Goal: Task Accomplishment & Management: Use online tool/utility

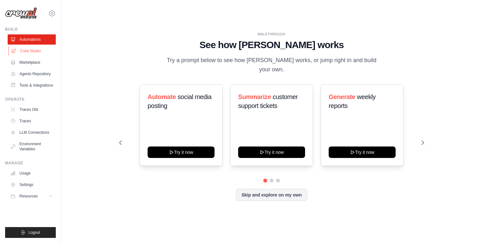
click at [35, 54] on link "Crew Studio" at bounding box center [32, 51] width 48 height 10
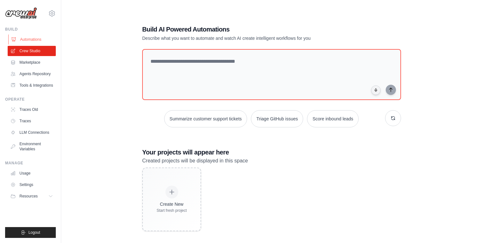
click at [28, 41] on link "Automations" at bounding box center [32, 39] width 48 height 10
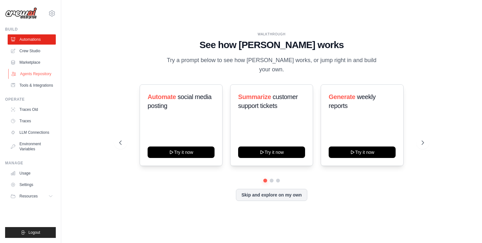
click at [32, 73] on link "Agents Repository" at bounding box center [32, 74] width 48 height 10
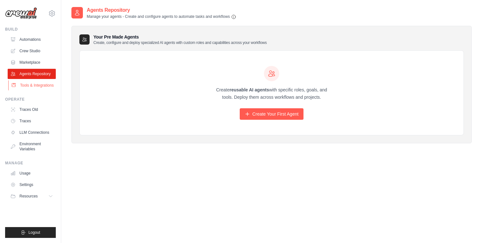
click at [27, 87] on link "Tools & Integrations" at bounding box center [32, 85] width 48 height 10
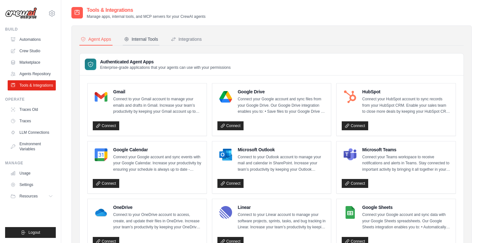
click at [144, 39] on div "Internal Tools" at bounding box center [141, 39] width 34 height 6
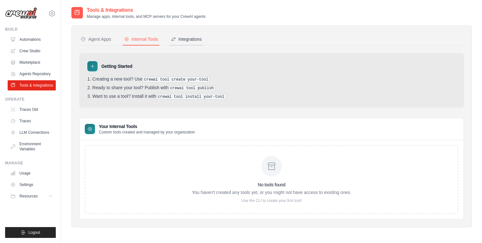
click at [194, 41] on div "Integrations" at bounding box center [186, 39] width 31 height 6
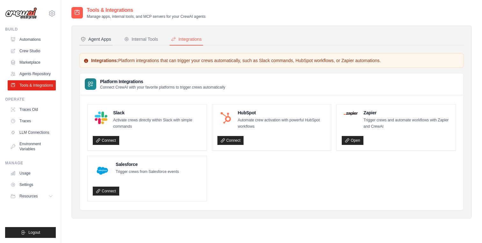
click at [98, 41] on div "Agent Apps" at bounding box center [96, 39] width 31 height 6
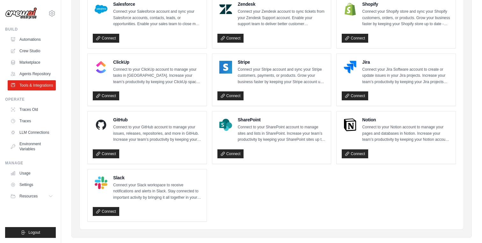
scroll to position [329, 0]
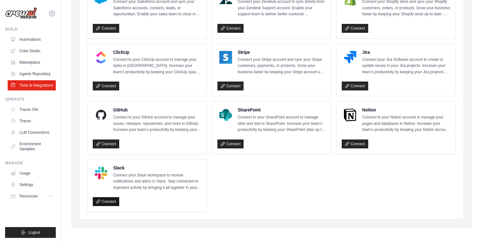
click at [114, 199] on link "Connect" at bounding box center [106, 201] width 26 height 9
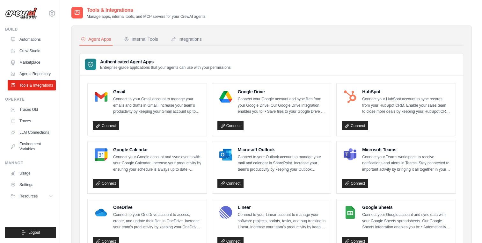
scroll to position [329, 0]
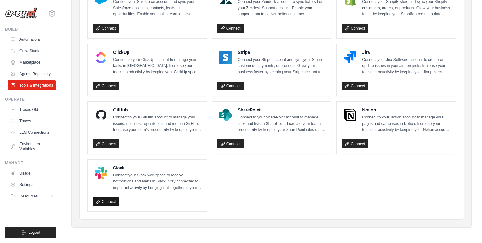
click at [106, 202] on link "Connect" at bounding box center [106, 201] width 26 height 9
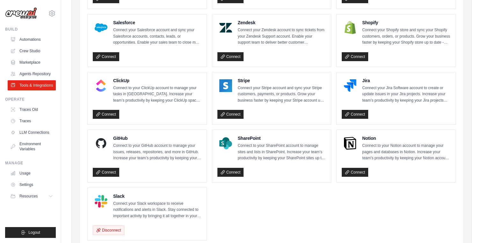
scroll to position [301, 0]
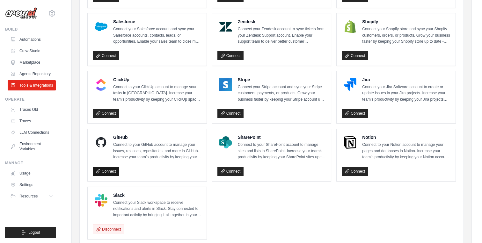
click at [103, 171] on link "Connect" at bounding box center [106, 171] width 26 height 9
click at [347, 115] on link "Connect" at bounding box center [355, 113] width 26 height 9
click at [358, 114] on link "Connect" at bounding box center [355, 113] width 26 height 9
click at [354, 110] on link "Connect" at bounding box center [355, 113] width 26 height 9
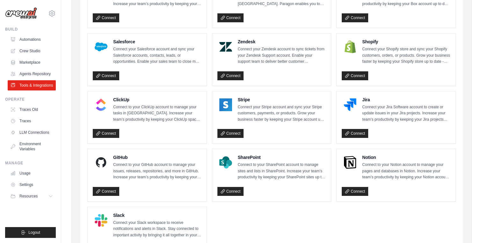
scroll to position [329, 0]
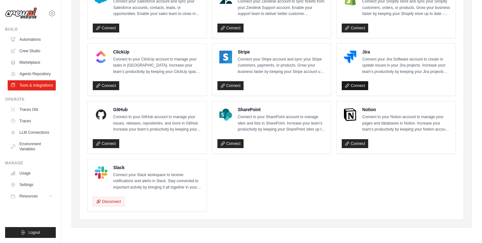
click at [357, 83] on link "Connect" at bounding box center [355, 85] width 26 height 9
click at [99, 139] on link "Connect" at bounding box center [106, 143] width 26 height 9
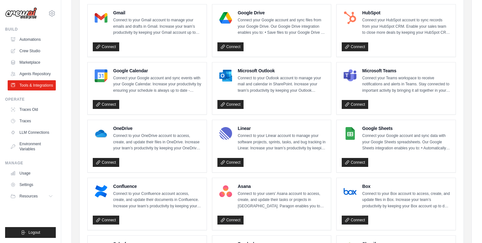
scroll to position [68, 0]
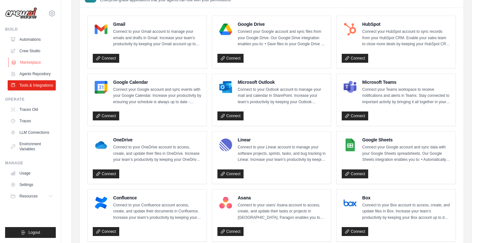
click at [37, 63] on link "Marketplace" at bounding box center [32, 62] width 48 height 10
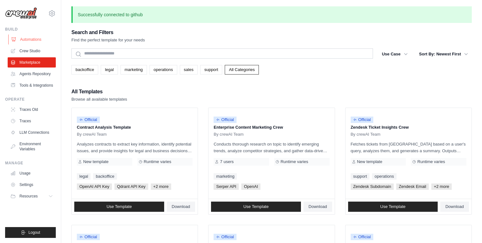
click at [31, 40] on link "Automations" at bounding box center [32, 39] width 48 height 10
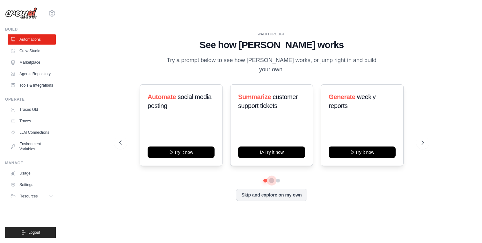
click at [272, 178] on button at bounding box center [271, 180] width 5 height 5
click at [279, 178] on button at bounding box center [277, 180] width 5 height 5
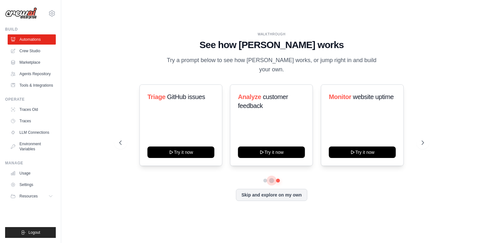
click at [272, 178] on button at bounding box center [271, 180] width 4 height 4
click at [31, 51] on link "Crew Studio" at bounding box center [32, 51] width 48 height 10
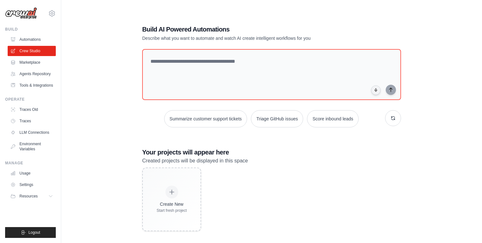
click at [166, 40] on p "Describe what you want to automate and watch AI create intelligent workflows fo…" at bounding box center [249, 38] width 214 height 6
click at [206, 73] on textarea at bounding box center [271, 75] width 261 height 52
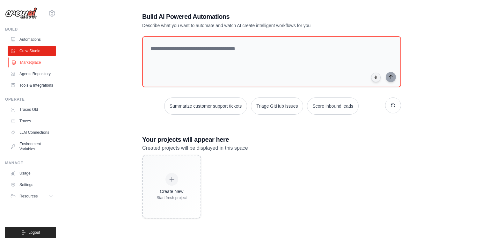
click at [25, 62] on link "Marketplace" at bounding box center [32, 62] width 48 height 10
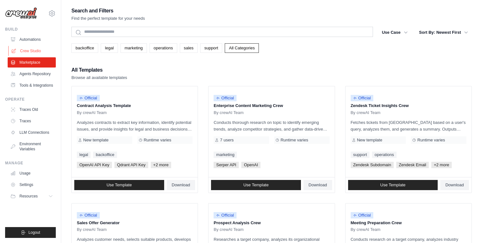
click at [29, 53] on link "Crew Studio" at bounding box center [32, 51] width 48 height 10
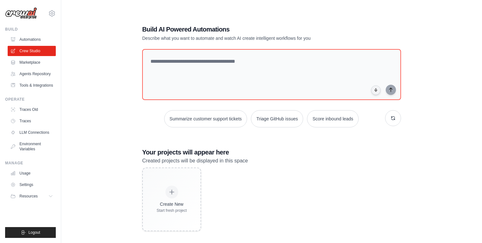
click at [117, 117] on div "Build AI Powered Automations Describe what you want to automate and watch AI cr…" at bounding box center [271, 127] width 400 height 243
click at [38, 66] on link "Marketplace" at bounding box center [32, 62] width 48 height 10
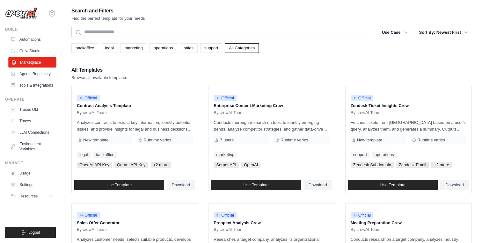
click at [39, 58] on link "Marketplace" at bounding box center [32, 62] width 48 height 10
click at [37, 55] on link "Crew Studio" at bounding box center [32, 51] width 48 height 10
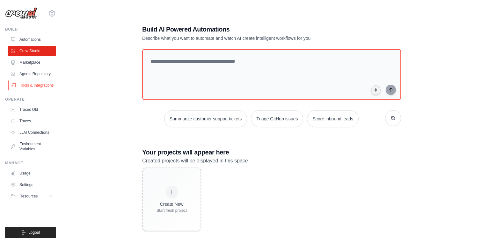
click at [34, 88] on link "Tools & Integrations" at bounding box center [32, 85] width 48 height 10
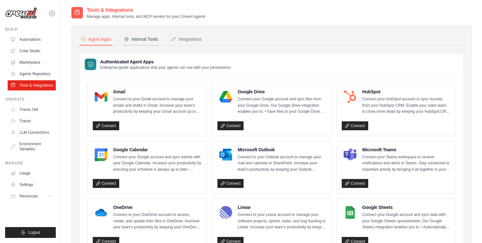
click at [143, 40] on div "Internal Tools" at bounding box center [141, 39] width 34 height 6
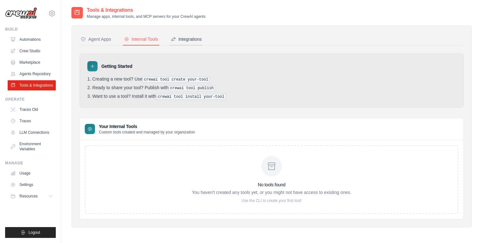
click at [190, 38] on div "Integrations" at bounding box center [186, 39] width 31 height 6
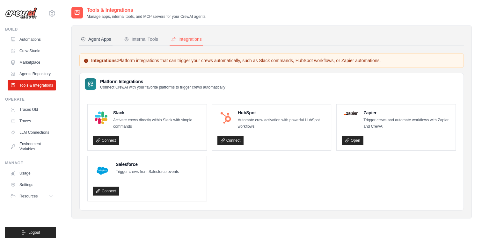
click at [101, 40] on div "Agent Apps" at bounding box center [96, 39] width 31 height 6
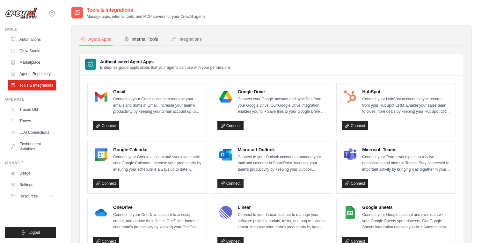
click at [139, 39] on div "Internal Tools" at bounding box center [141, 39] width 34 height 6
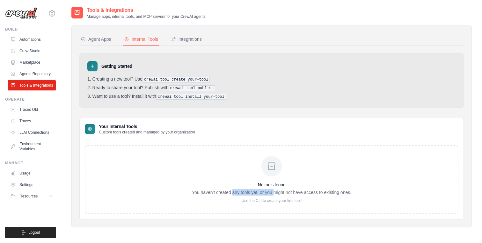
drag, startPoint x: 232, startPoint y: 193, endPoint x: 274, endPoint y: 193, distance: 42.1
click at [274, 193] on p "You haven't created any tools yet, or you might not have access to existing one…" at bounding box center [271, 192] width 159 height 6
click at [298, 194] on p "You haven't created any tools yet, or you might not have access to existing one…" at bounding box center [271, 192] width 159 height 6
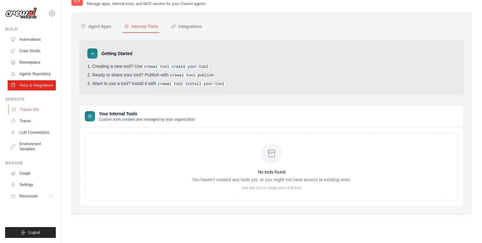
click at [31, 111] on link "Traces Old" at bounding box center [32, 110] width 48 height 10
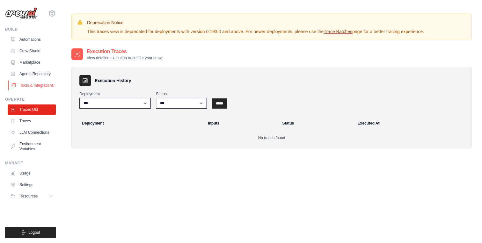
click at [33, 87] on link "Tools & Integrations" at bounding box center [32, 85] width 48 height 10
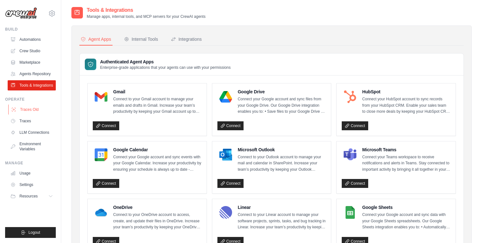
click at [32, 110] on link "Traces Old" at bounding box center [32, 110] width 48 height 10
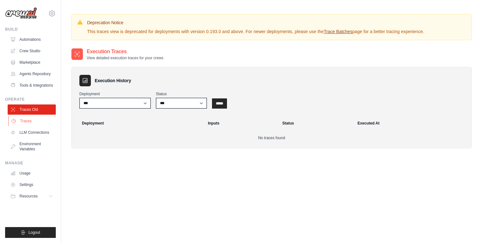
click at [31, 118] on link "Traces" at bounding box center [32, 121] width 48 height 10
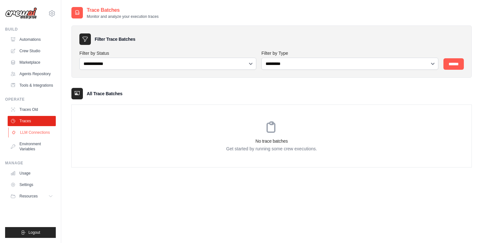
click at [35, 133] on link "LLM Connections" at bounding box center [32, 132] width 48 height 10
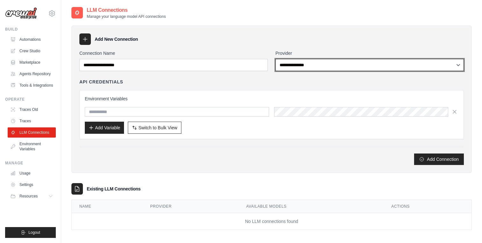
click at [337, 63] on select "**********" at bounding box center [369, 65] width 188 height 12
click at [275, 59] on select "**********" at bounding box center [369, 65] width 188 height 12
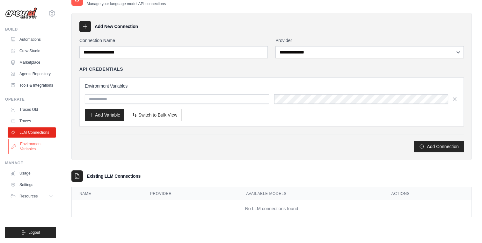
click at [30, 146] on link "Environment Variables" at bounding box center [32, 146] width 48 height 15
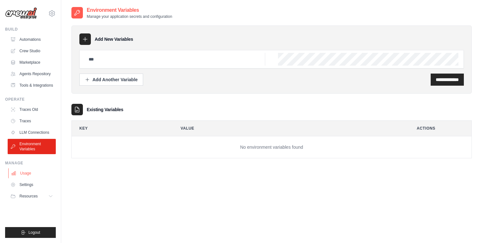
click at [28, 174] on link "Usage" at bounding box center [32, 173] width 48 height 10
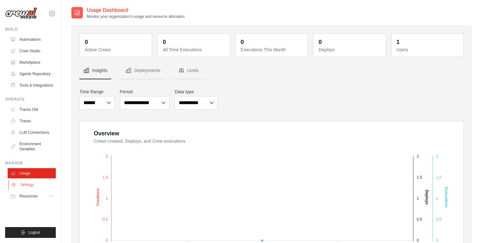
click at [29, 184] on link "Settings" at bounding box center [32, 185] width 48 height 10
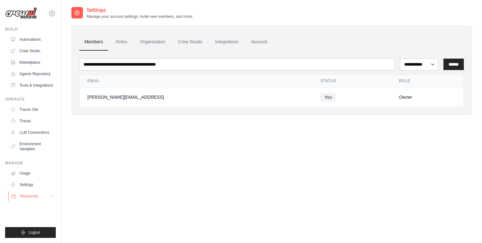
click at [33, 196] on span "Resources" at bounding box center [29, 196] width 18 height 5
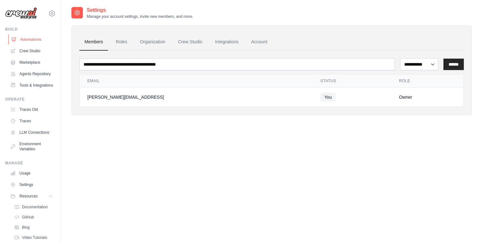
click at [36, 39] on link "Automations" at bounding box center [32, 39] width 48 height 10
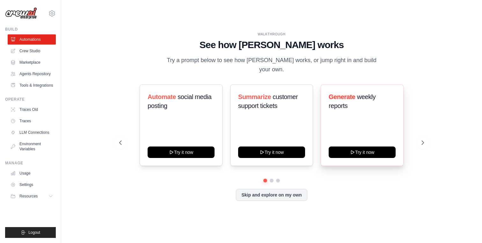
click at [366, 118] on div "Generate weekly reports Try it now" at bounding box center [362, 125] width 83 height 82
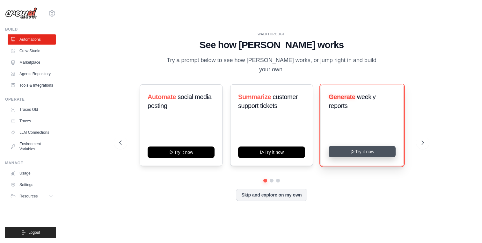
click at [363, 151] on button "Try it now" at bounding box center [362, 151] width 67 height 11
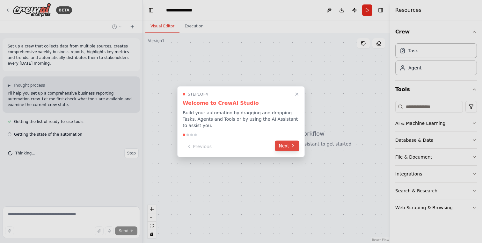
click at [286, 146] on button "Next" at bounding box center [287, 146] width 25 height 11
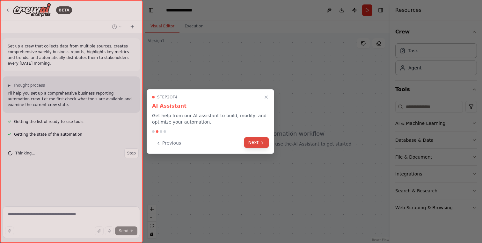
click at [258, 143] on button "Next" at bounding box center [256, 142] width 25 height 11
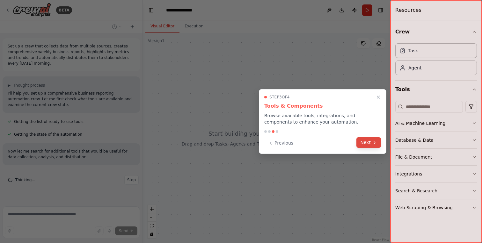
click at [364, 142] on button "Next" at bounding box center [368, 142] width 25 height 11
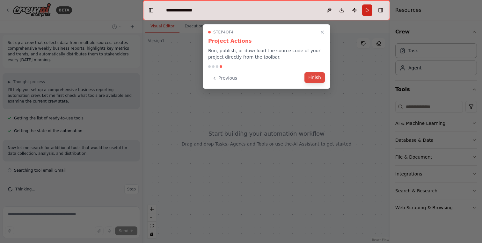
click at [309, 76] on button "Finish" at bounding box center [314, 77] width 20 height 11
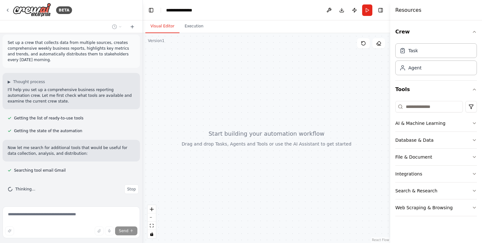
click at [216, 83] on div at bounding box center [266, 138] width 247 height 210
click at [472, 138] on icon "button" at bounding box center [474, 140] width 5 height 5
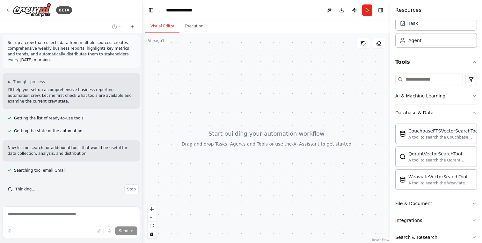
scroll to position [28, 0]
click at [474, 95] on icon "button" at bounding box center [474, 94] width 3 height 1
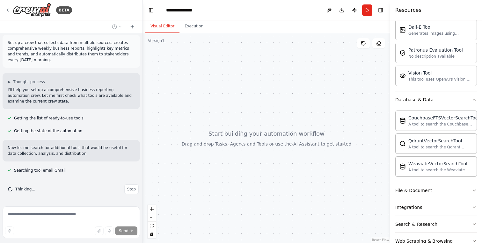
scroll to position [154, 0]
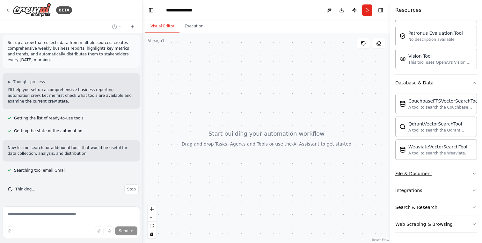
click at [473, 173] on icon "button" at bounding box center [474, 173] width 3 height 1
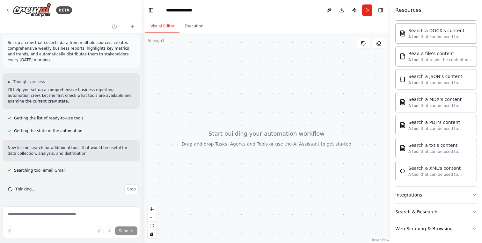
scroll to position [343, 0]
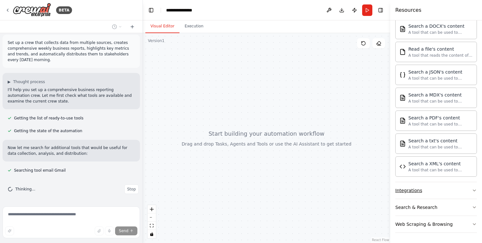
click at [425, 191] on button "Integrations" at bounding box center [436, 190] width 82 height 17
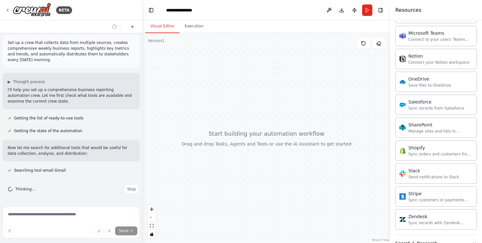
scroll to position [853, 0]
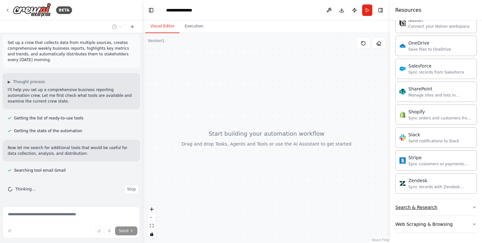
click at [428, 210] on div "Search & Research" at bounding box center [416, 207] width 42 height 6
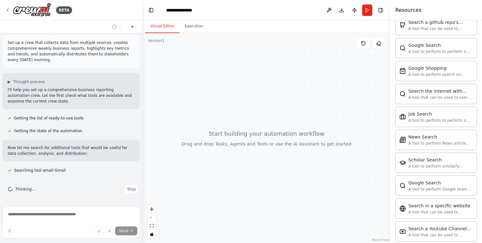
scroll to position [1179, 0]
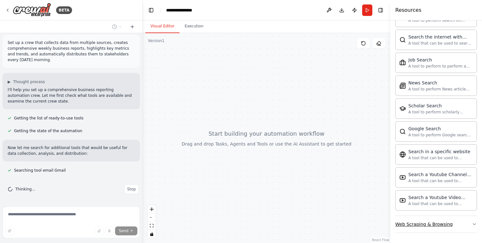
click at [437, 223] on div "Web Scraping & Browsing" at bounding box center [423, 224] width 57 height 6
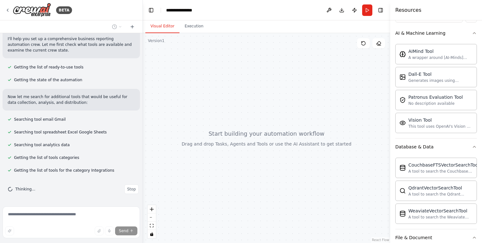
scroll to position [0, 0]
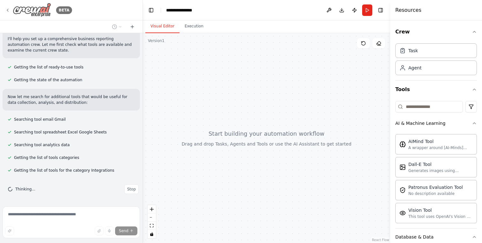
click at [7, 11] on icon at bounding box center [7, 10] width 5 height 5
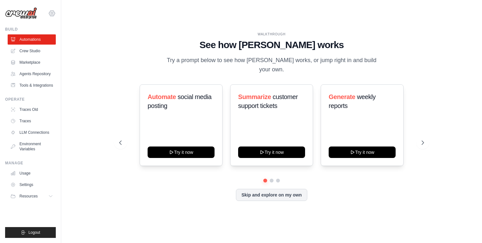
click at [52, 13] on icon at bounding box center [52, 14] width 8 height 8
click at [115, 90] on div "WALKTHROUGH See how [PERSON_NAME] works Try a prompt below to see how [PERSON_N…" at bounding box center [272, 122] width 320 height 180
click at [28, 196] on span "Resources" at bounding box center [29, 196] width 18 height 5
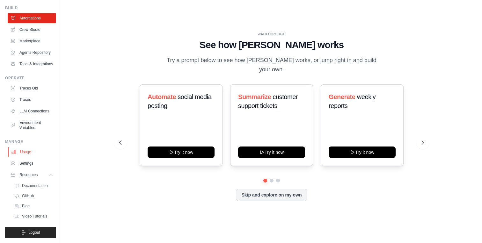
click at [27, 152] on link "Usage" at bounding box center [32, 152] width 48 height 10
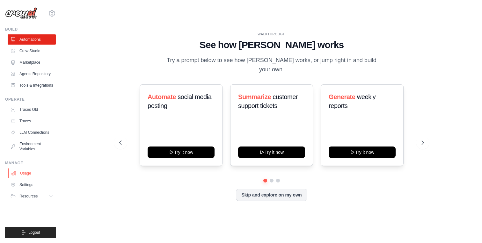
scroll to position [0, 0]
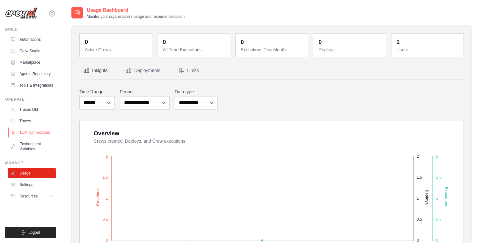
click at [35, 130] on link "LLM Connections" at bounding box center [32, 132] width 48 height 10
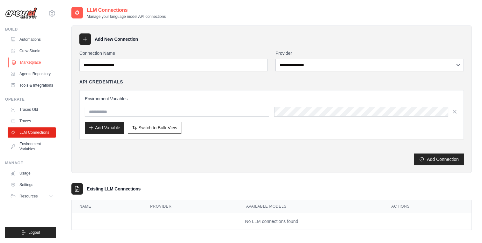
click at [34, 60] on link "Marketplace" at bounding box center [32, 62] width 48 height 10
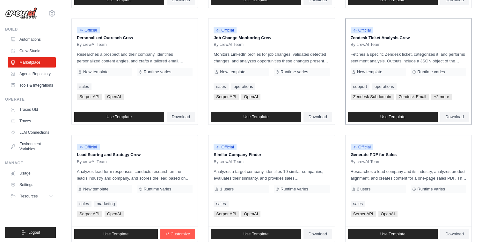
scroll to position [347, 0]
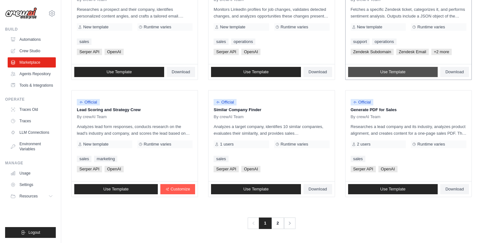
click at [399, 73] on span "Use Template" at bounding box center [392, 71] width 25 height 5
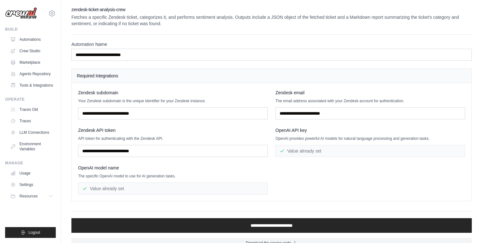
scroll to position [347, 0]
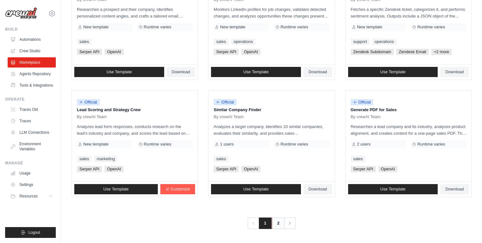
click at [276, 223] on link "2" at bounding box center [278, 223] width 13 height 11
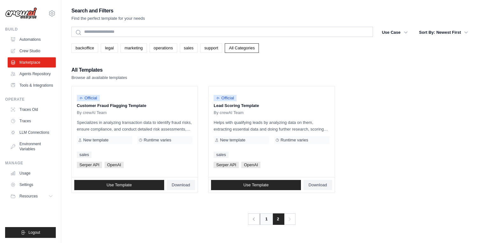
click at [268, 220] on link "1" at bounding box center [266, 218] width 13 height 11
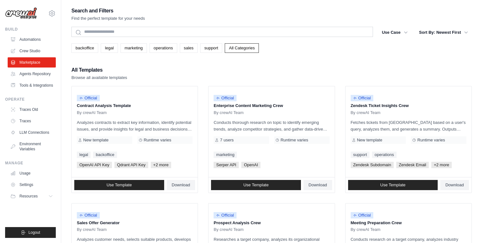
scroll to position [1, 0]
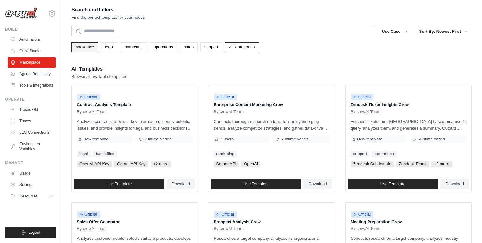
click at [88, 45] on link "backoffice" at bounding box center [84, 47] width 27 height 10
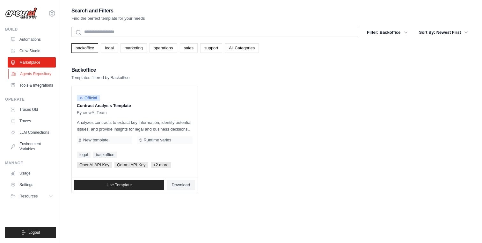
click at [37, 76] on link "Agents Repository" at bounding box center [32, 74] width 48 height 10
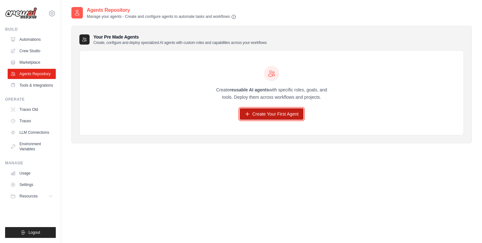
click at [278, 115] on link "Create Your First Agent" at bounding box center [272, 113] width 64 height 11
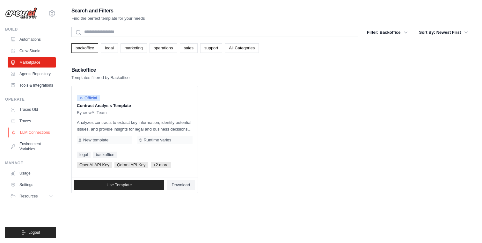
click at [36, 132] on link "LLM Connections" at bounding box center [32, 132] width 48 height 10
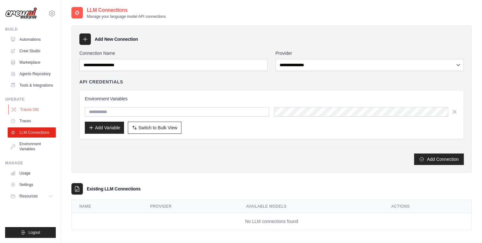
click at [29, 110] on link "Traces Old" at bounding box center [32, 110] width 48 height 10
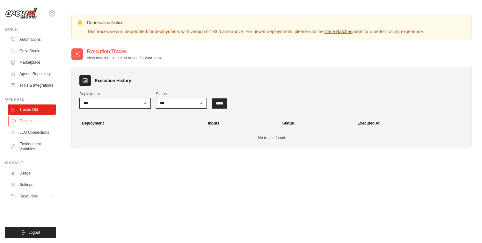
click at [27, 121] on link "Traces" at bounding box center [32, 121] width 48 height 10
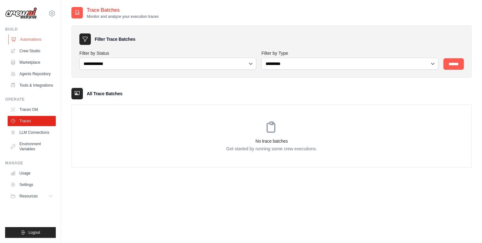
click at [33, 37] on link "Automations" at bounding box center [32, 39] width 48 height 10
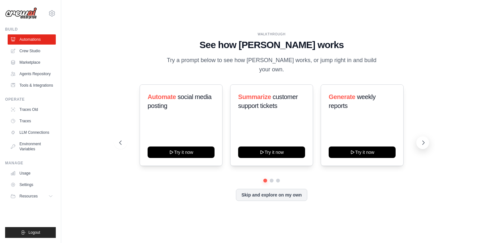
click at [423, 140] on icon at bounding box center [423, 143] width 6 height 6
click at [271, 178] on button at bounding box center [271, 180] width 4 height 4
click at [279, 178] on button at bounding box center [277, 180] width 5 height 5
click at [264, 178] on button at bounding box center [265, 180] width 4 height 4
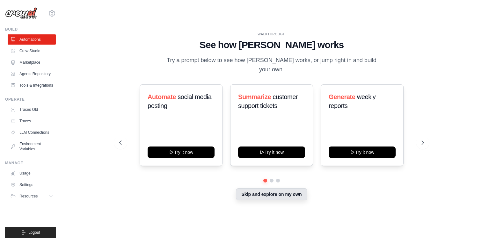
click at [271, 190] on button "Skip and explore on my own" at bounding box center [271, 194] width 71 height 12
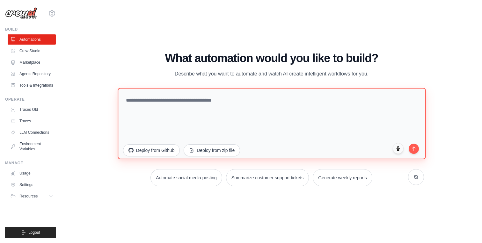
click at [167, 103] on textarea at bounding box center [272, 123] width 308 height 71
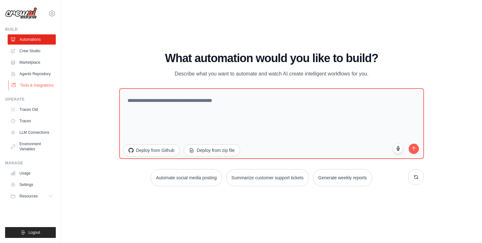
click at [32, 87] on link "Tools & Integrations" at bounding box center [32, 85] width 48 height 10
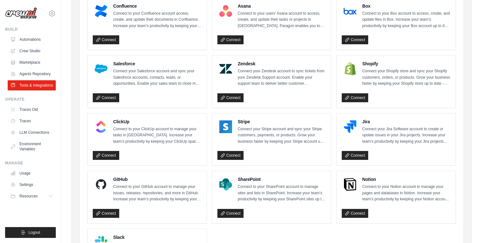
scroll to position [329, 0]
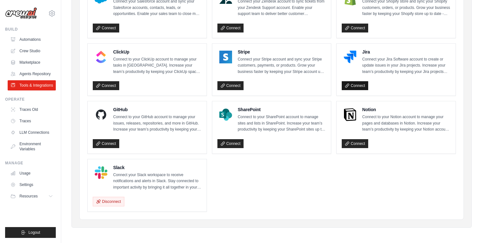
click at [358, 85] on link "Connect" at bounding box center [355, 85] width 26 height 9
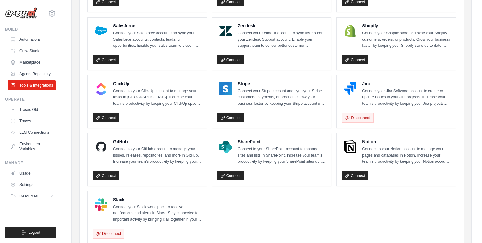
scroll to position [298, 0]
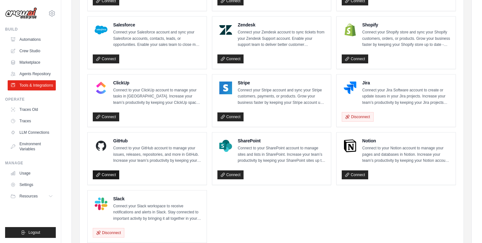
click at [108, 172] on link "Connect" at bounding box center [106, 174] width 26 height 9
